Goal: Transaction & Acquisition: Purchase product/service

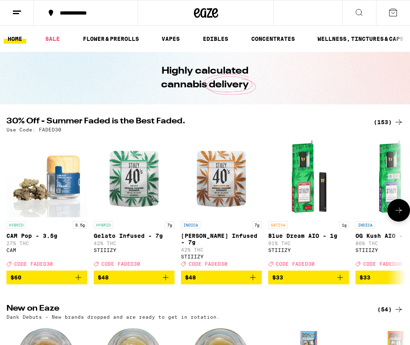
click at [164, 280] on icon "Add to bag" at bounding box center [166, 277] width 6 height 6
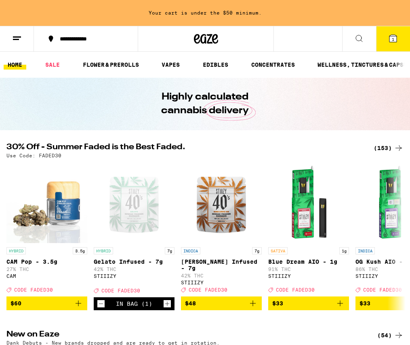
click at [382, 148] on div "(153)" at bounding box center [389, 148] width 30 height 10
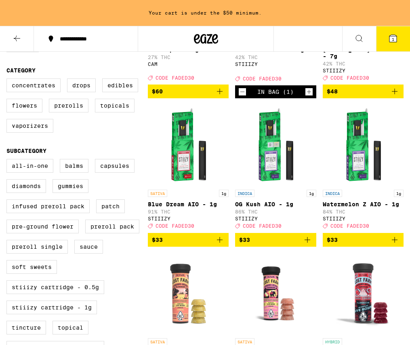
scroll to position [219, 0]
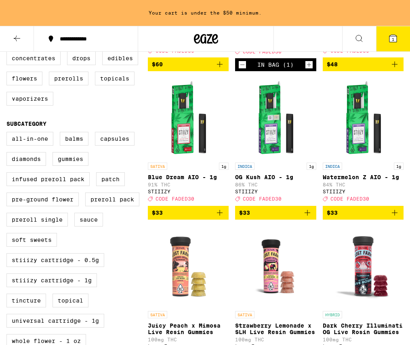
click at [220, 215] on icon "Add to bag" at bounding box center [220, 213] width 6 height 6
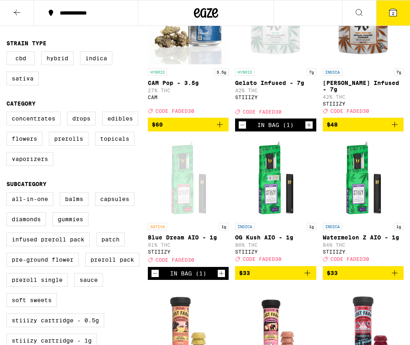
scroll to position [0, 0]
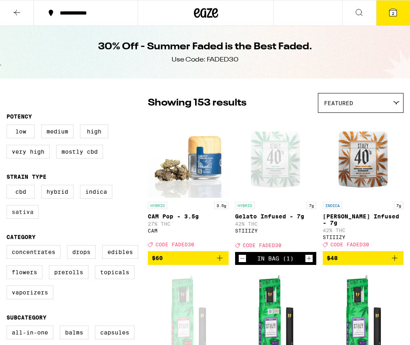
click at [32, 215] on label "Sativa" at bounding box center [22, 212] width 32 height 14
click at [8, 186] on input "Sativa" at bounding box center [8, 186] width 0 height 0
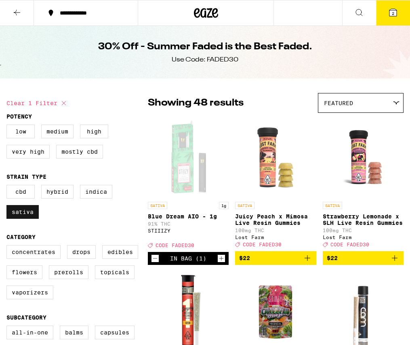
click at [22, 217] on label "Sativa" at bounding box center [22, 212] width 32 height 14
click at [8, 186] on input "Sativa" at bounding box center [8, 186] width 0 height 0
checkbox input "false"
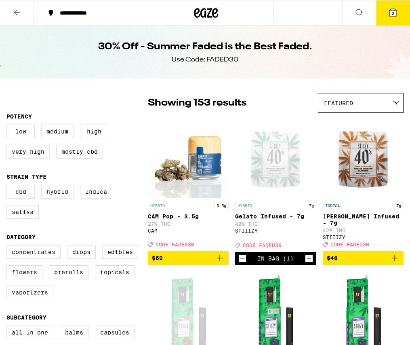
click at [49, 198] on label "Hybrid" at bounding box center [57, 192] width 32 height 14
click at [8, 186] on input "Hybrid" at bounding box center [8, 186] width 0 height 0
checkbox input "true"
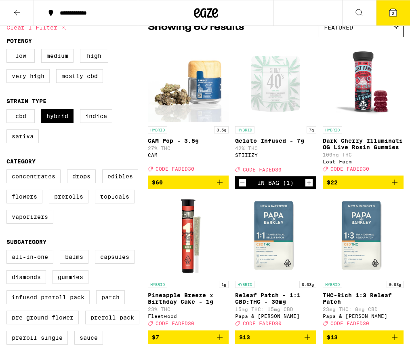
scroll to position [89, 0]
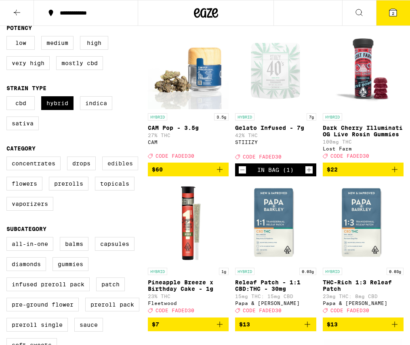
click at [133, 170] on label "Edibles" at bounding box center [120, 163] width 36 height 14
click at [8, 158] on input "Edibles" at bounding box center [8, 158] width 0 height 0
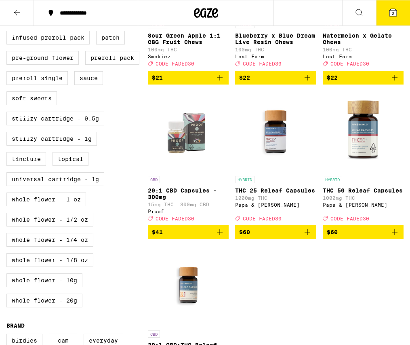
scroll to position [335, 0]
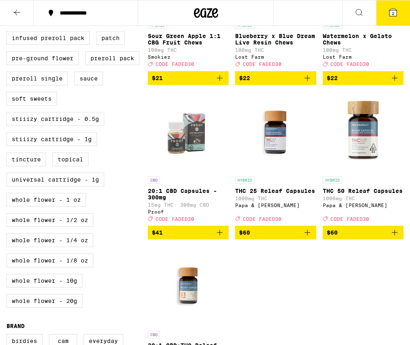
click at [262, 135] on img "Open page for THC 25 Releaf Capsules from Papa & Barkley" at bounding box center [275, 131] width 81 height 81
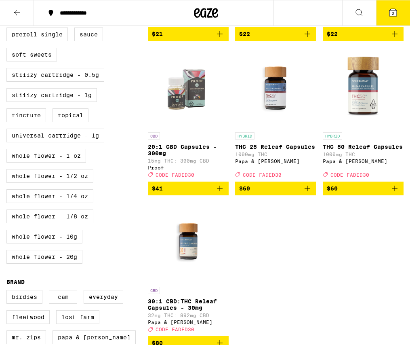
scroll to position [348, 0]
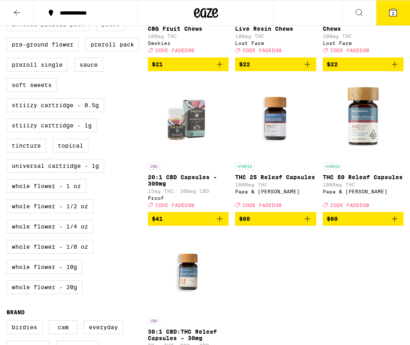
click at [358, 144] on img "Open page for THC 50 Releaf Capsules from Papa & Barkley" at bounding box center [363, 118] width 81 height 81
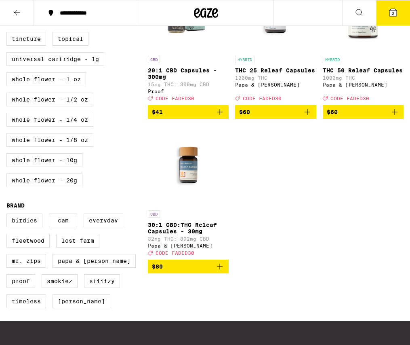
scroll to position [417, 0]
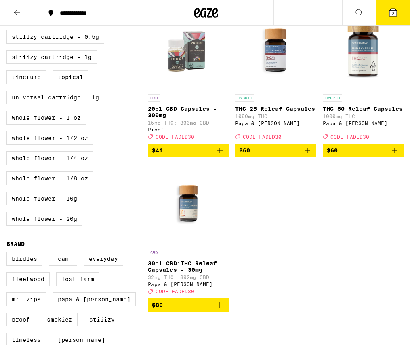
click at [305, 155] on icon "Add to bag" at bounding box center [308, 150] width 10 height 10
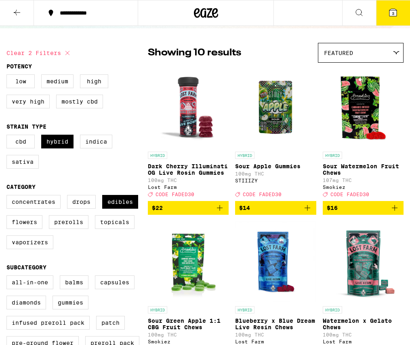
scroll to position [0, 0]
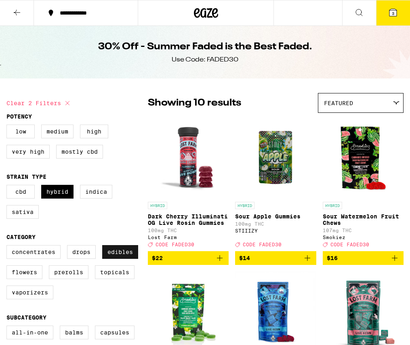
click at [129, 256] on label "Edibles" at bounding box center [120, 252] width 36 height 14
click at [8, 247] on input "Edibles" at bounding box center [8, 246] width 0 height 0
checkbox input "false"
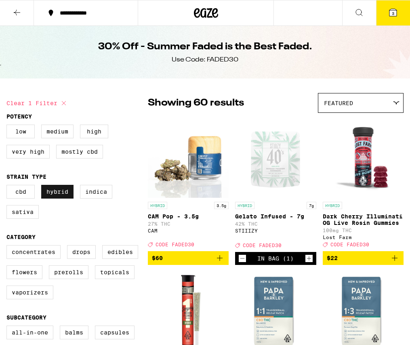
click at [69, 198] on label "Hybrid" at bounding box center [57, 192] width 32 height 14
click at [8, 186] on input "Hybrid" at bounding box center [8, 186] width 0 height 0
checkbox input "false"
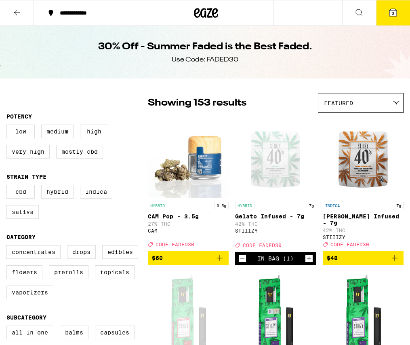
click at [38, 217] on label "Sativa" at bounding box center [22, 212] width 32 height 14
click at [8, 186] on input "Sativa" at bounding box center [8, 186] width 0 height 0
checkbox input "true"
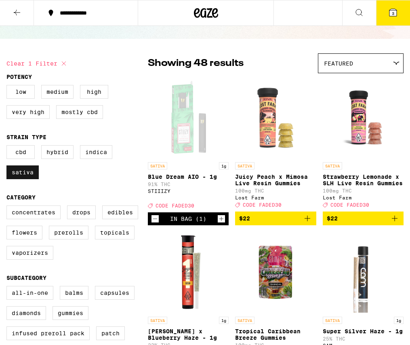
scroll to position [59, 0]
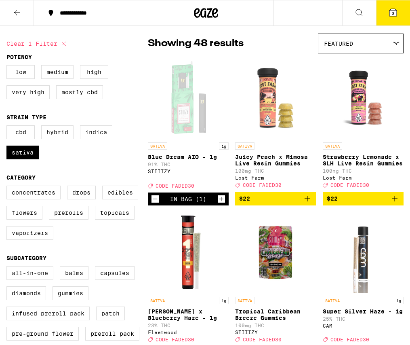
click at [23, 280] on label "All-In-One" at bounding box center [29, 273] width 47 height 14
click at [8, 268] on input "All-In-One" at bounding box center [8, 267] width 0 height 0
checkbox input "true"
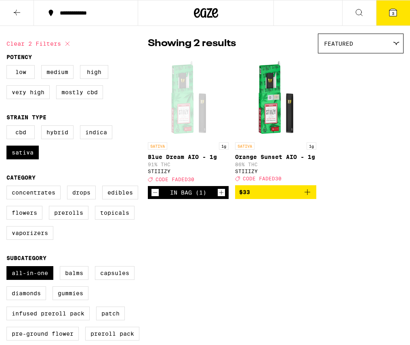
click at [310, 193] on icon "Add to bag" at bounding box center [308, 192] width 10 height 10
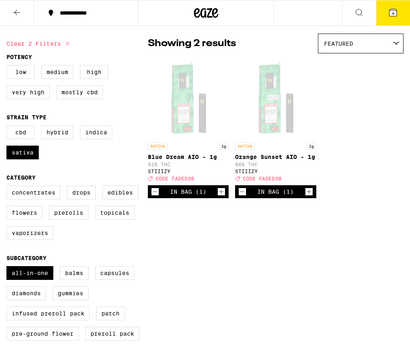
click at [384, 17] on button "4" at bounding box center [393, 12] width 34 height 25
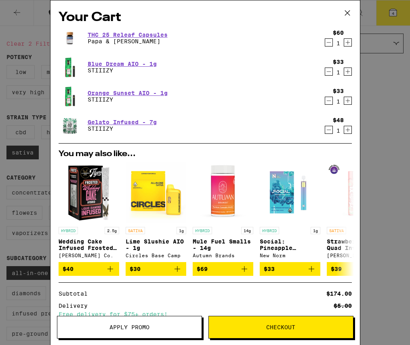
click at [346, 13] on icon at bounding box center [348, 13] width 12 height 12
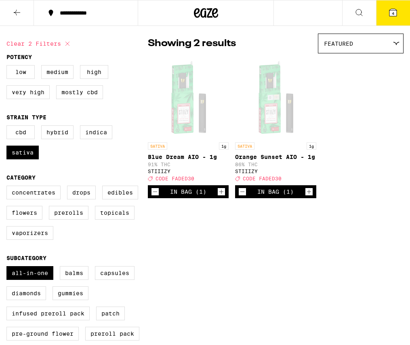
click at [387, 18] on button "4" at bounding box center [393, 12] width 34 height 25
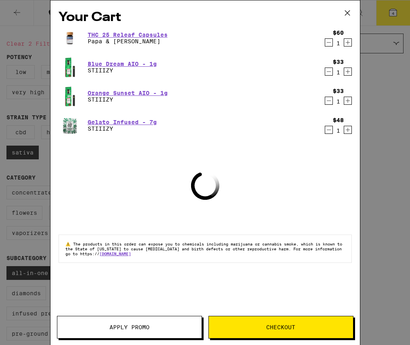
click at [192, 317] on button "Apply Promo" at bounding box center [129, 327] width 145 height 23
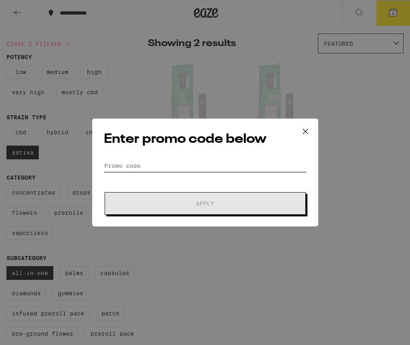
click at [149, 160] on input "Promo Code" at bounding box center [205, 166] width 203 height 12
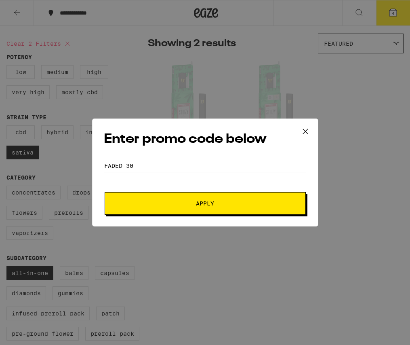
click at [227, 201] on span "Apply" at bounding box center [205, 203] width 145 height 6
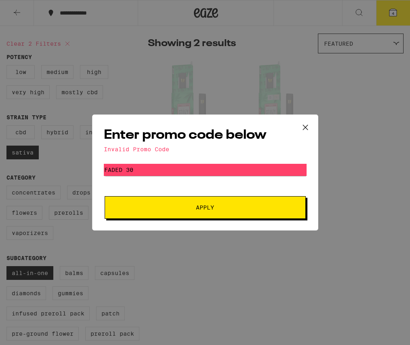
click at [132, 176] on form "Promo Code faded 30 Apply" at bounding box center [205, 191] width 203 height 55
click at [127, 173] on input "faded 30" at bounding box center [205, 170] width 203 height 12
type input "faded30"
click at [207, 200] on button "Apply" at bounding box center [205, 207] width 201 height 23
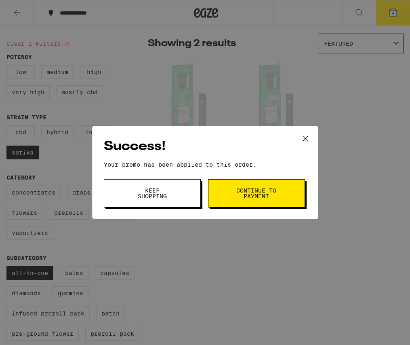
click at [233, 195] on button "Continue to payment" at bounding box center [256, 193] width 97 height 28
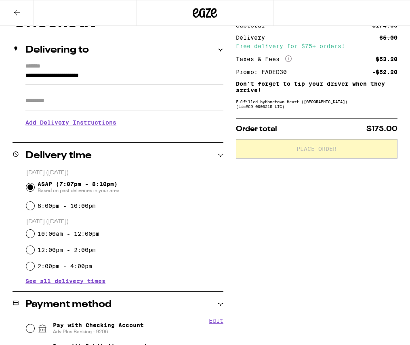
scroll to position [121, 0]
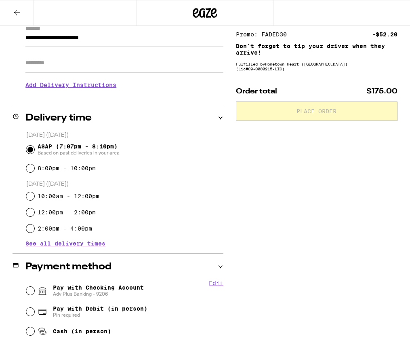
click at [116, 280] on div "Pay with Checking Account Adv Plus Banking - 9206" at bounding box center [125, 290] width 198 height 21
click at [113, 296] on span "Adv Plus Banking - 9206" at bounding box center [98, 294] width 91 height 6
click at [34, 295] on input "Pay with Checking Account Adv Plus Banking - 9206" at bounding box center [30, 291] width 8 height 8
radio input "true"
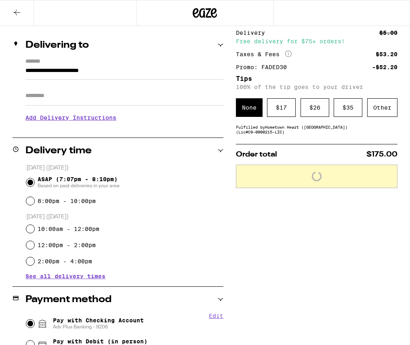
scroll to position [51, 0]
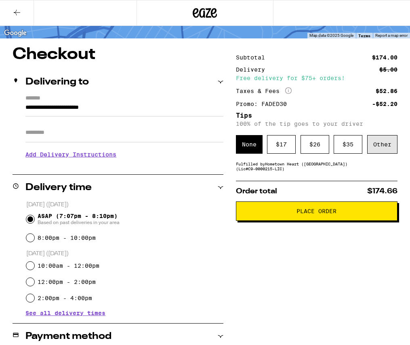
click at [385, 151] on div "Other" at bounding box center [382, 144] width 30 height 19
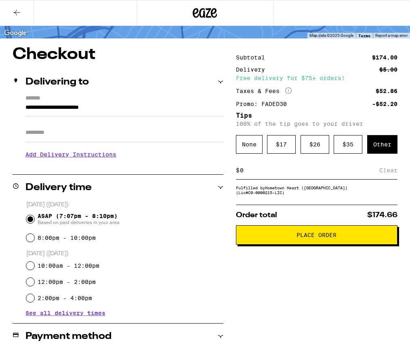
click at [343, 177] on div "$ Clear" at bounding box center [317, 170] width 162 height 18
click at [263, 174] on input at bounding box center [310, 170] width 140 height 7
type input "20"
click at [207, 218] on div "ASAP (7:07pm - 8:10pm) Based on past deliveries in your area" at bounding box center [125, 219] width 198 height 21
click at [388, 177] on div "Save" at bounding box center [390, 170] width 15 height 18
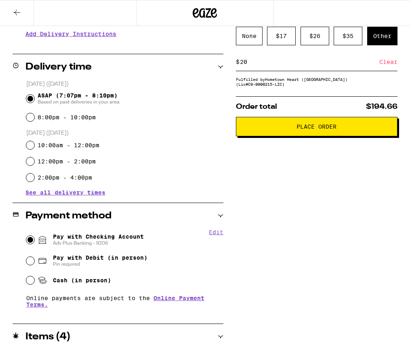
scroll to position [134, 0]
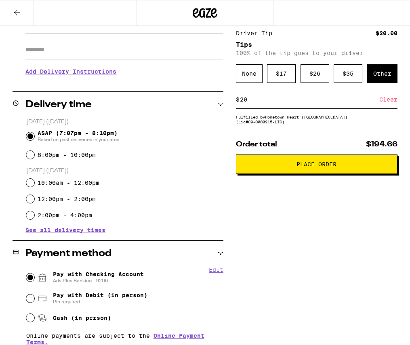
click at [352, 173] on button "Place Order" at bounding box center [317, 163] width 162 height 19
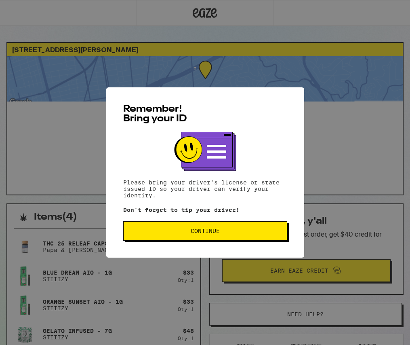
click at [256, 228] on button "Continue" at bounding box center [205, 230] width 164 height 19
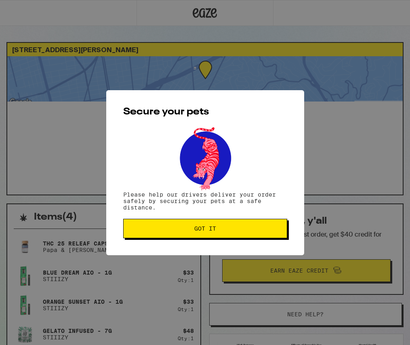
click at [256, 228] on span "Got it" at bounding box center [205, 229] width 150 height 6
